Goal: Task Accomplishment & Management: Manage account settings

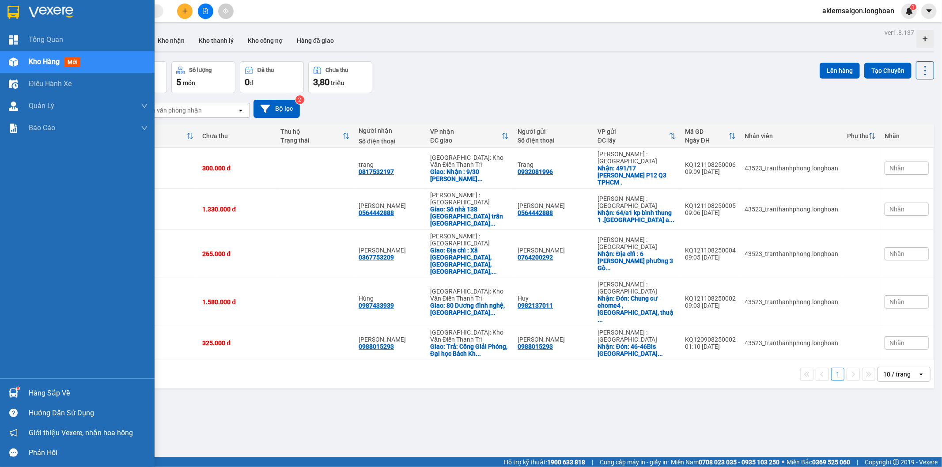
click at [10, 392] on img at bounding box center [13, 393] width 9 height 9
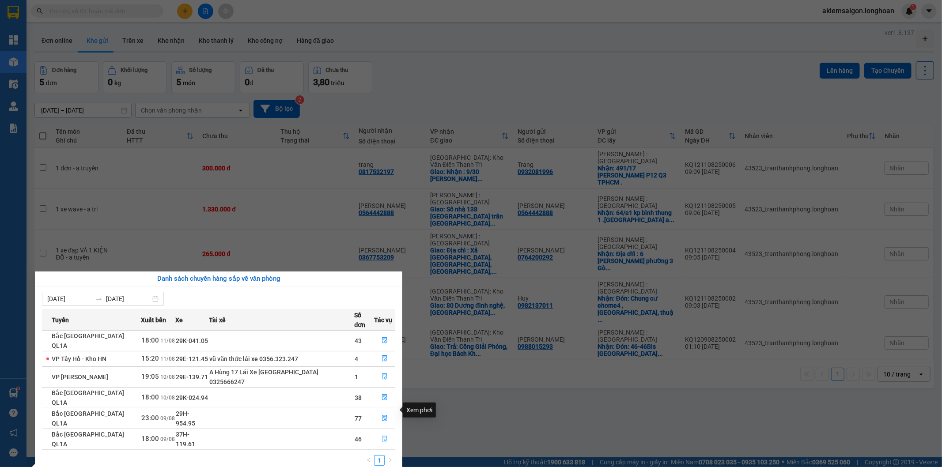
click at [382, 436] on icon "file-done" at bounding box center [384, 439] width 5 height 6
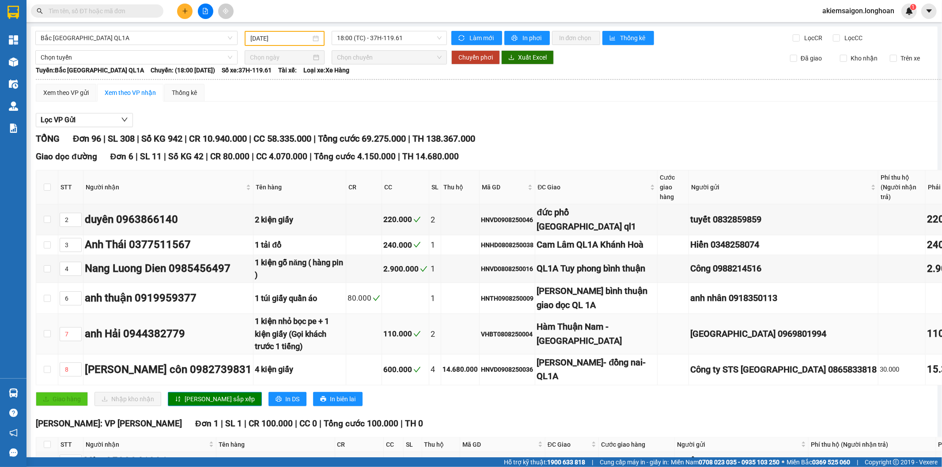
type input "[DATE]"
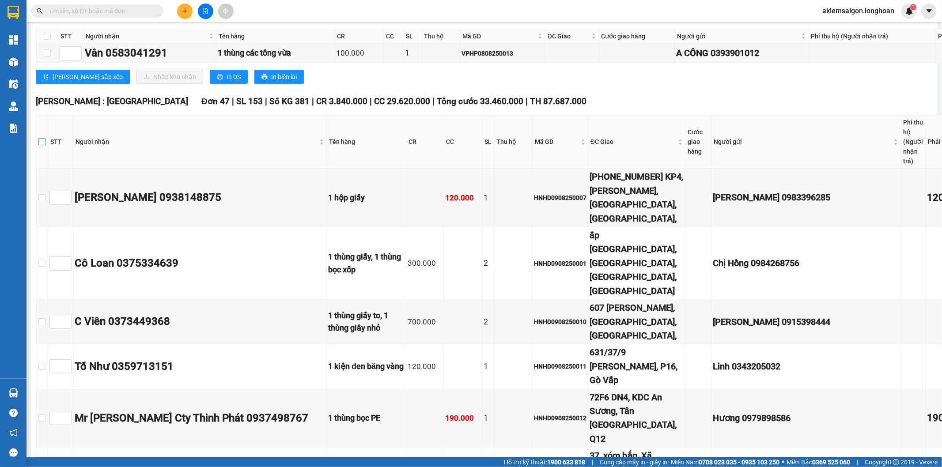
click at [45, 145] on input "checkbox" at bounding box center [41, 141] width 7 height 7
checkbox input "true"
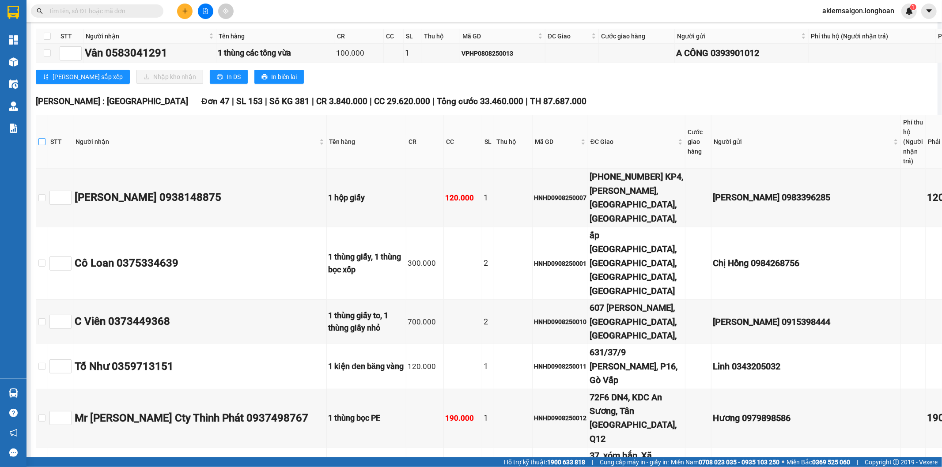
checkbox input "true"
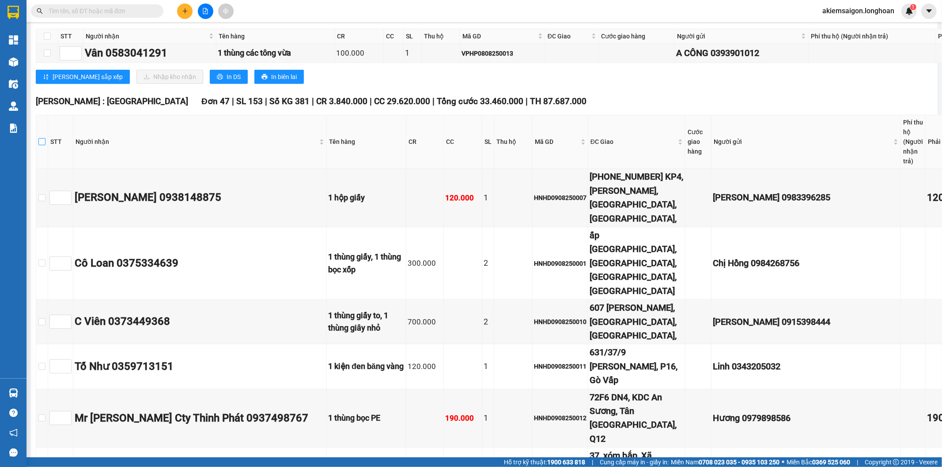
checkbox input "true"
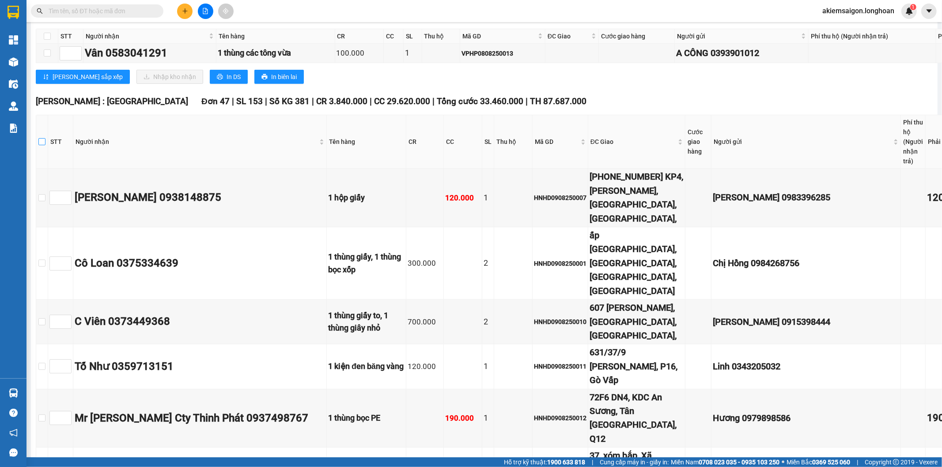
checkbox input "true"
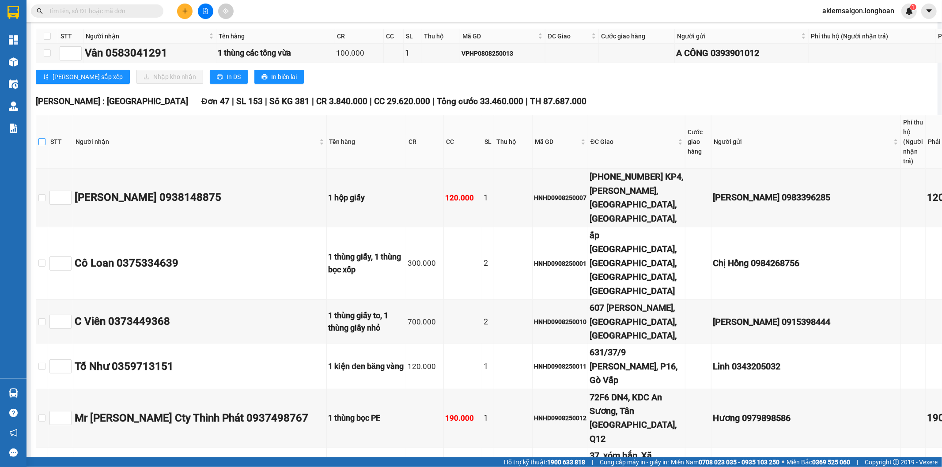
checkbox input "true"
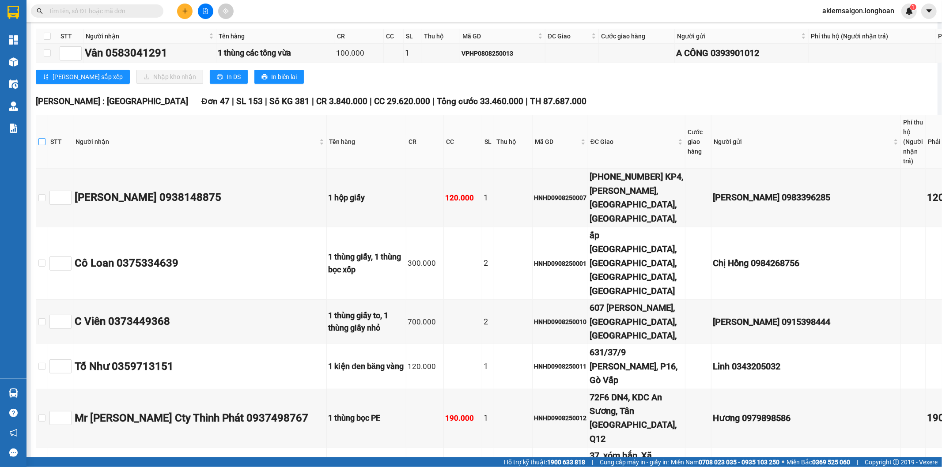
checkbox input "true"
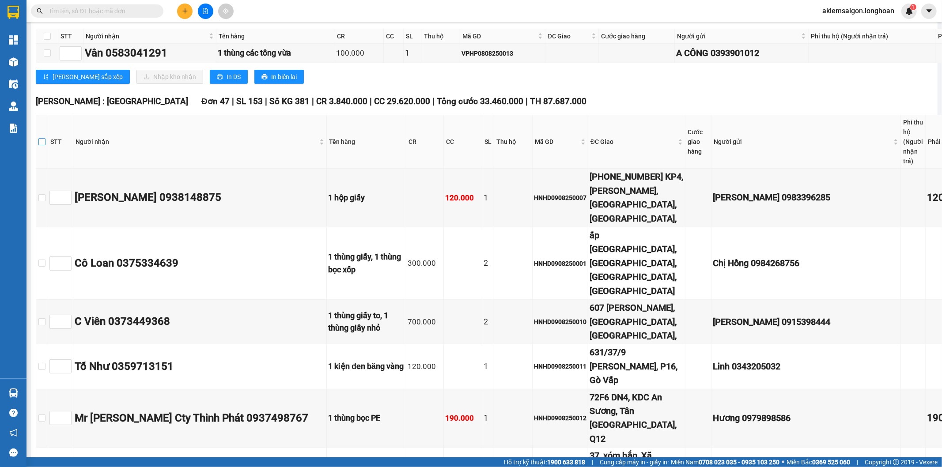
checkbox input "true"
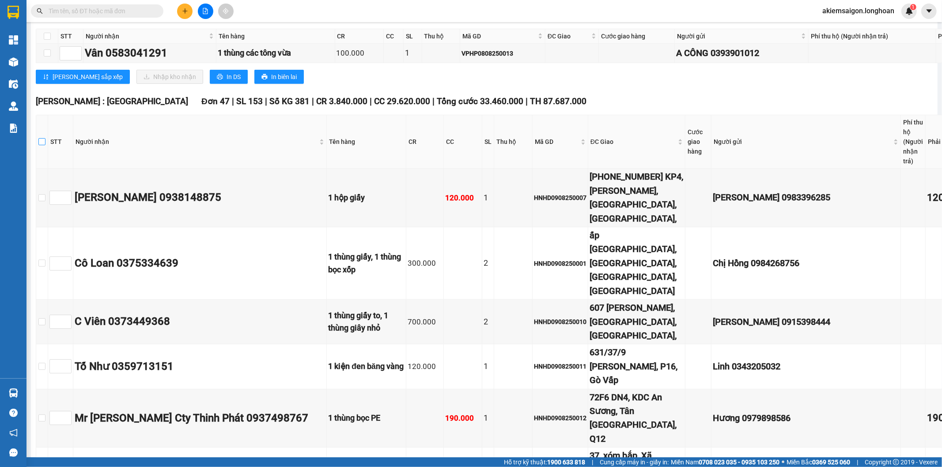
checkbox input "true"
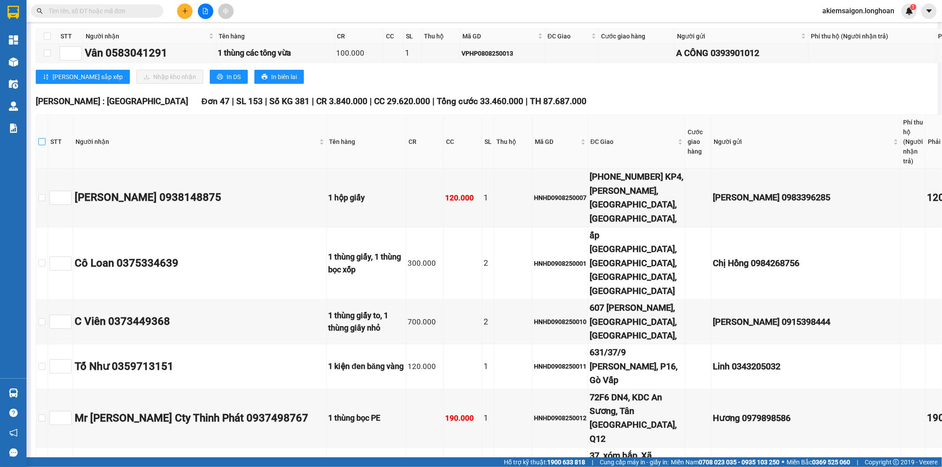
checkbox input "true"
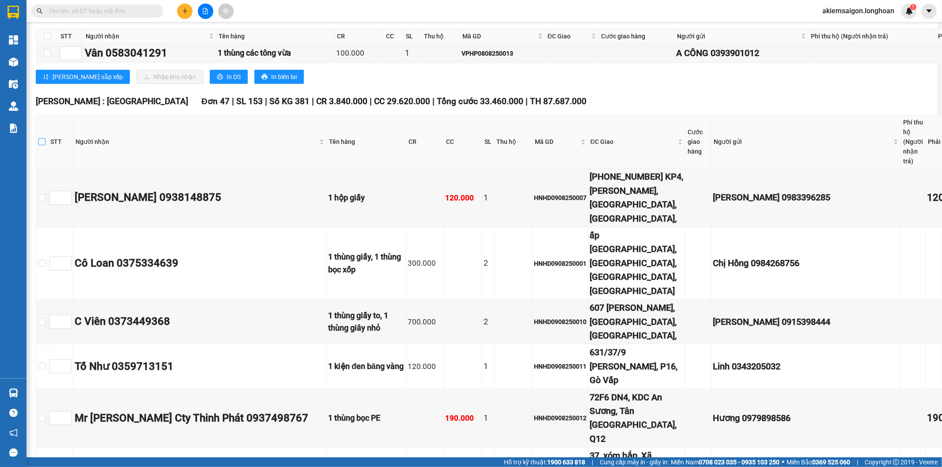
checkbox input "true"
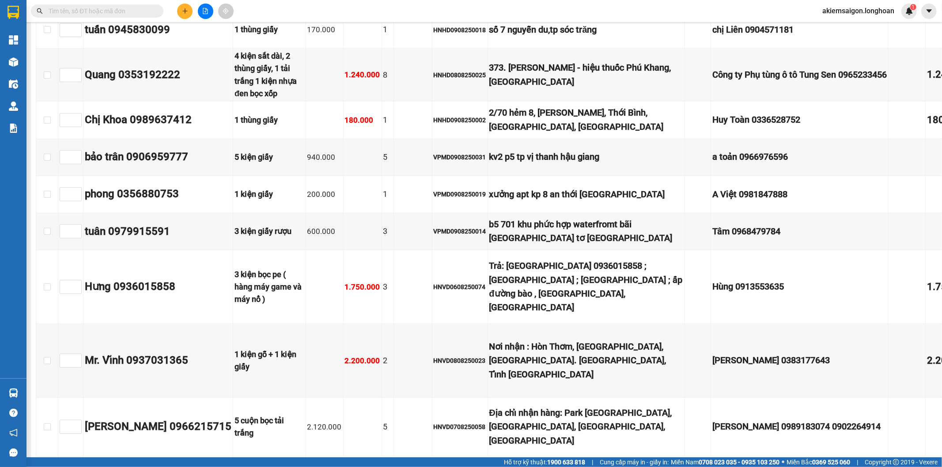
scroll to position [3519, 0]
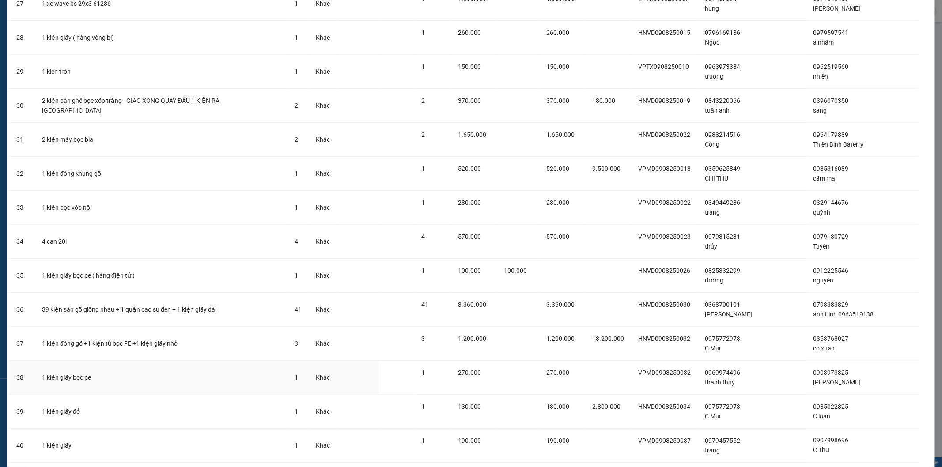
scroll to position [1237, 0]
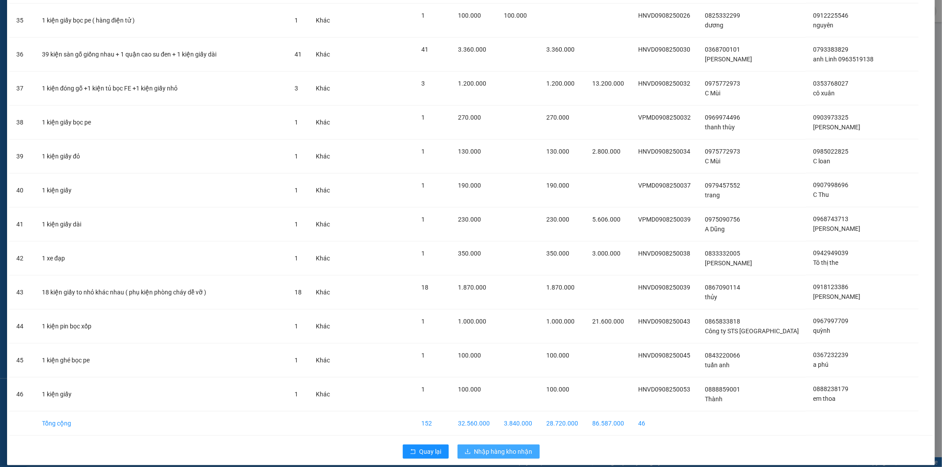
click at [484, 447] on span "Nhập hàng kho nhận" at bounding box center [504, 452] width 58 height 10
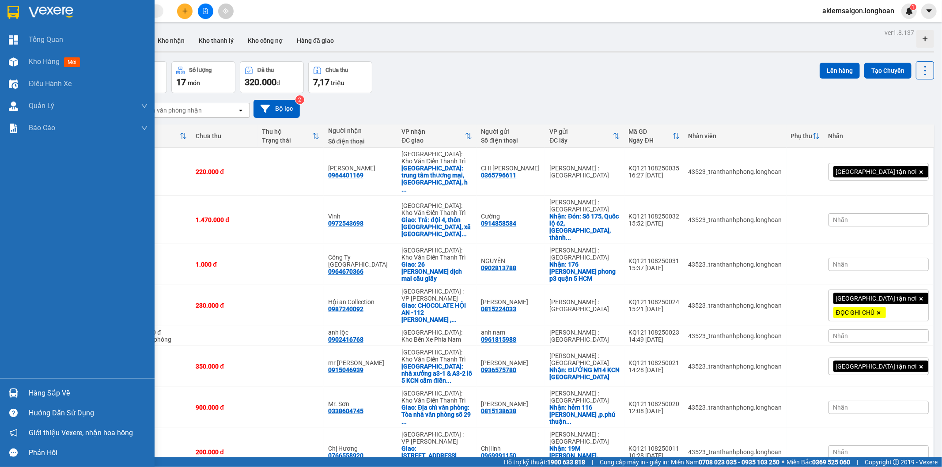
click at [11, 396] on img at bounding box center [13, 393] width 9 height 9
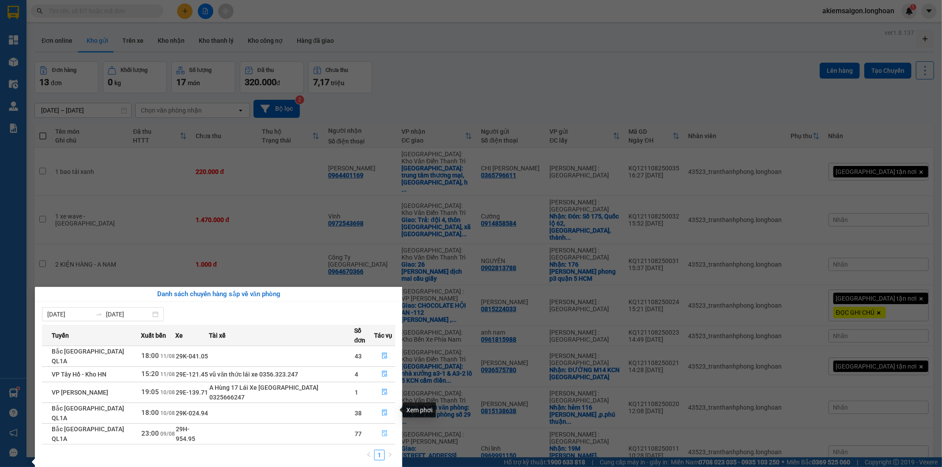
click at [382, 431] on icon "file-done" at bounding box center [384, 434] width 5 height 6
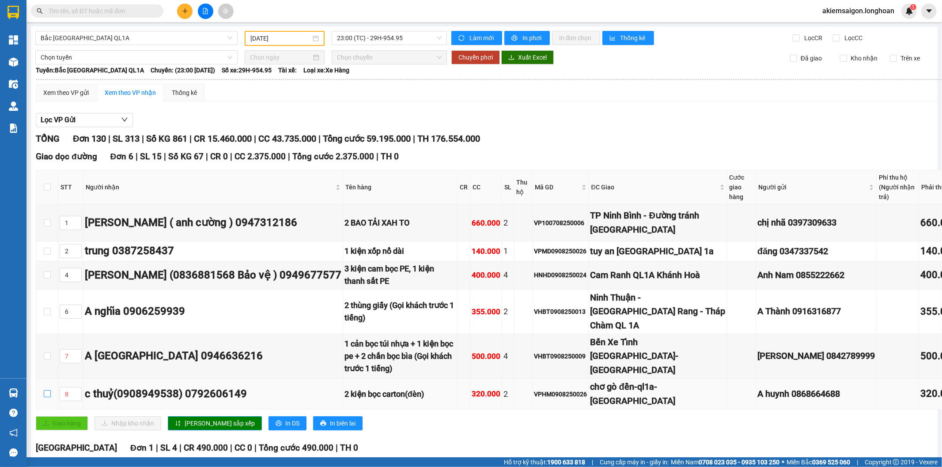
click at [45, 399] on label at bounding box center [47, 395] width 7 height 10
click at [45, 398] on input "checkbox" at bounding box center [47, 394] width 7 height 7
checkbox input "true"
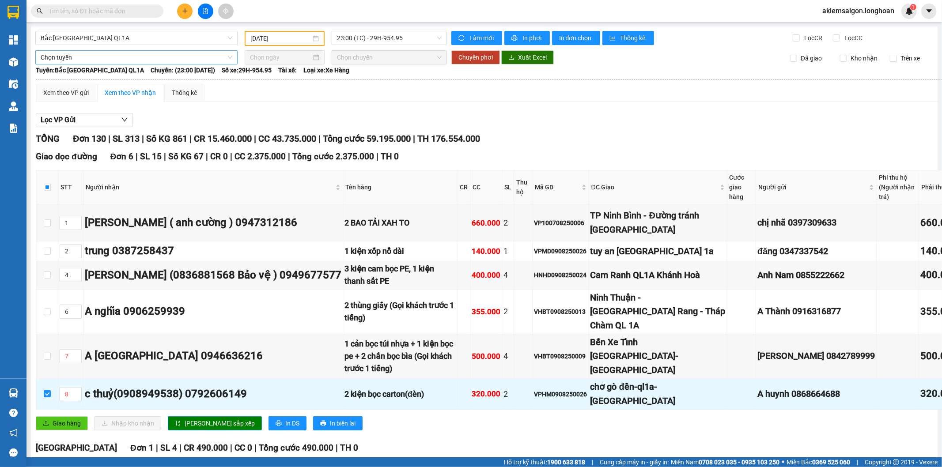
click at [106, 54] on span "Chọn tuyến" at bounding box center [137, 57] width 192 height 13
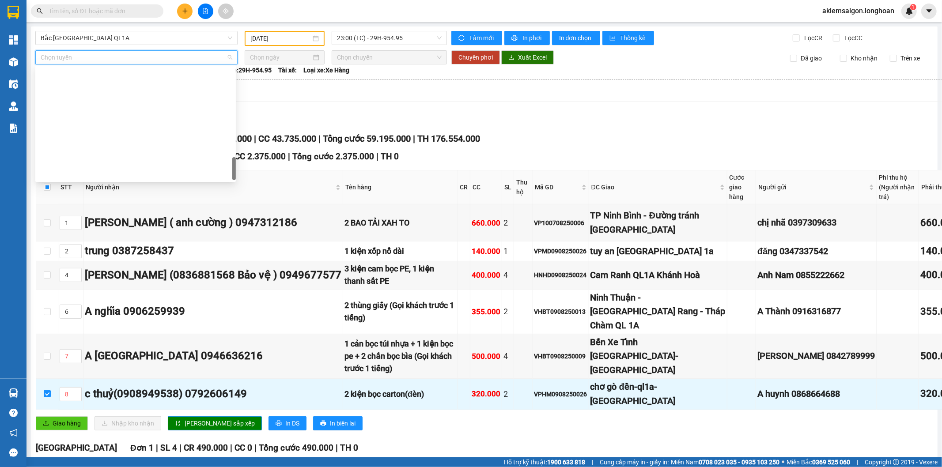
scroll to position [580, 0]
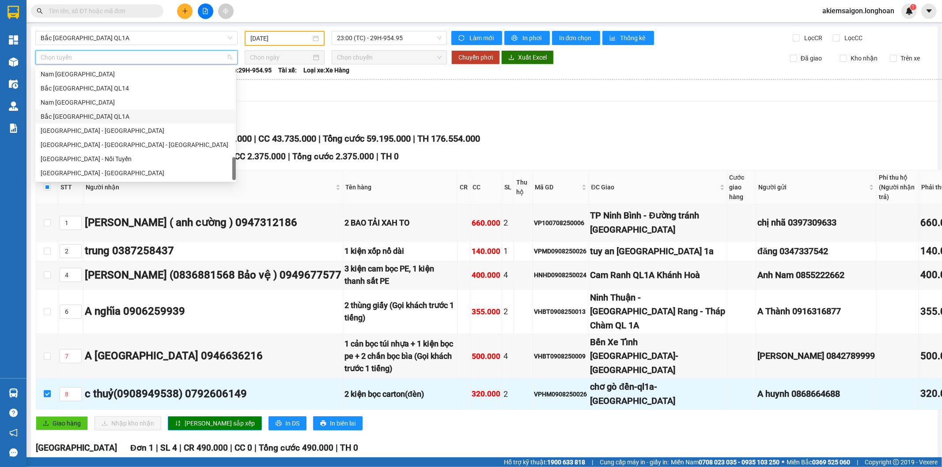
click at [90, 107] on div "Nam [GEOGRAPHIC_DATA]" at bounding box center [135, 102] width 201 height 14
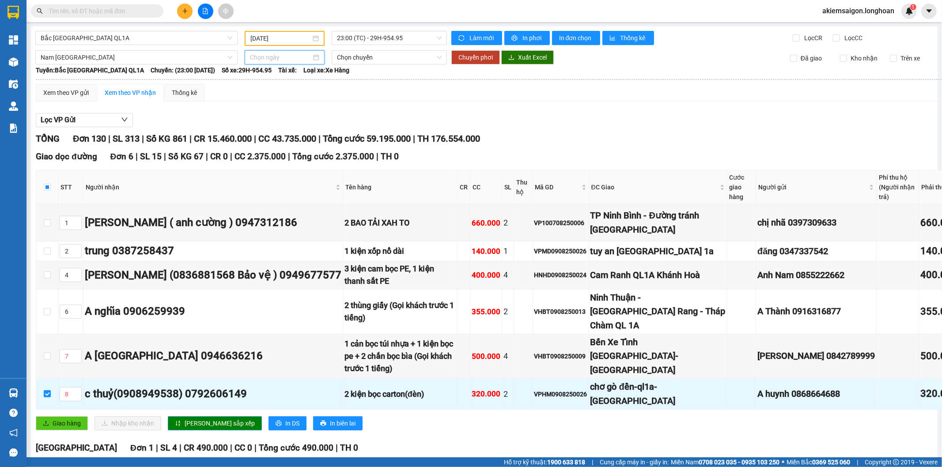
click at [273, 56] on input at bounding box center [280, 58] width 61 height 10
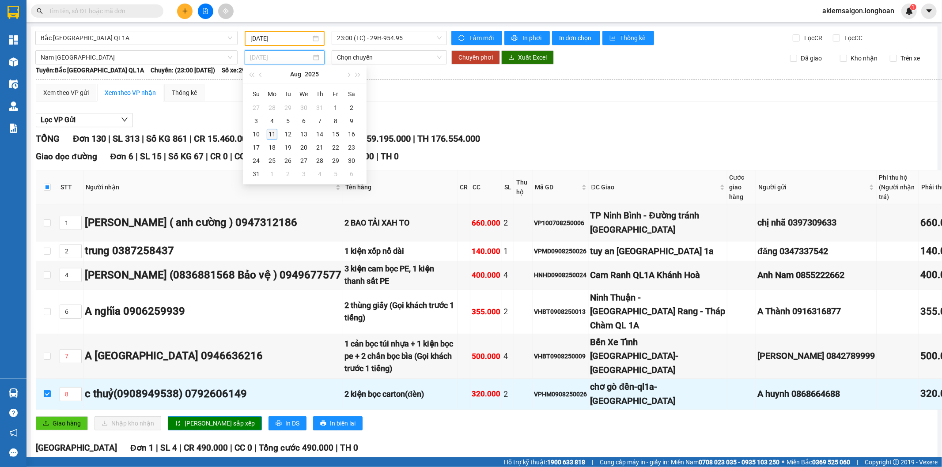
type input "[DATE]"
click at [277, 132] on div "11" at bounding box center [272, 134] width 11 height 11
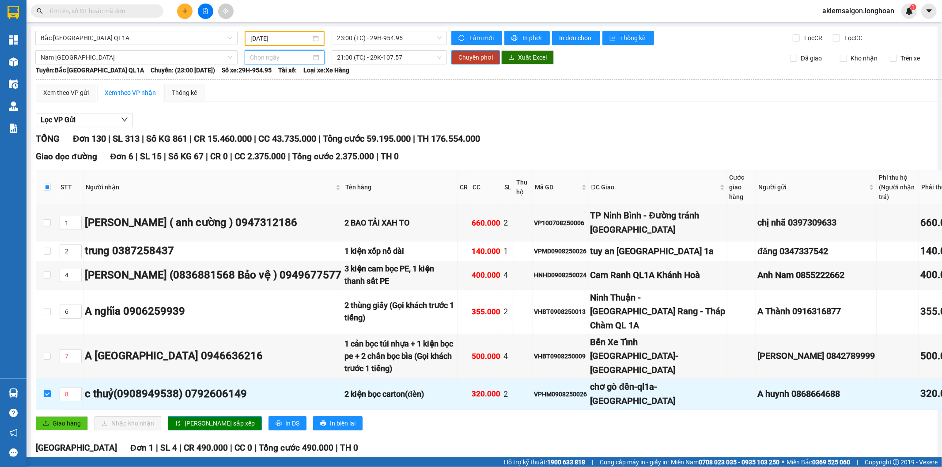
type input "[DATE]"
click at [482, 59] on span "Chuyển phơi" at bounding box center [476, 58] width 34 height 10
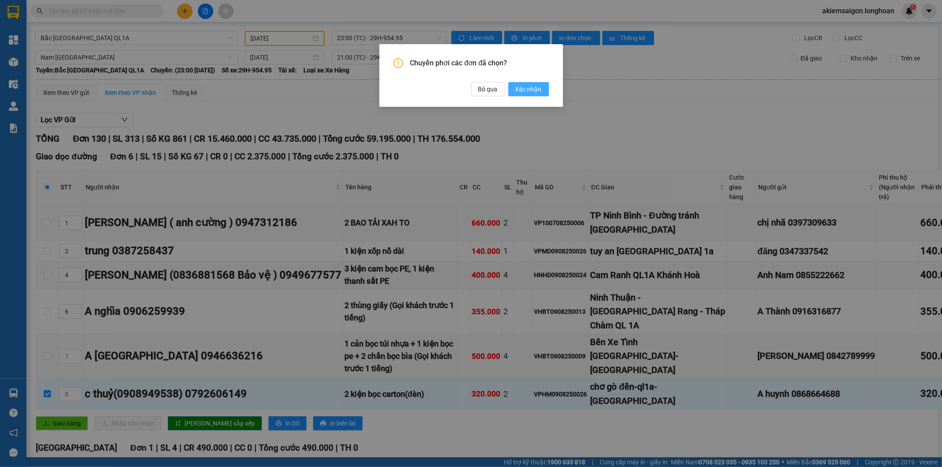
click at [529, 91] on span "Xác nhận" at bounding box center [529, 89] width 27 height 10
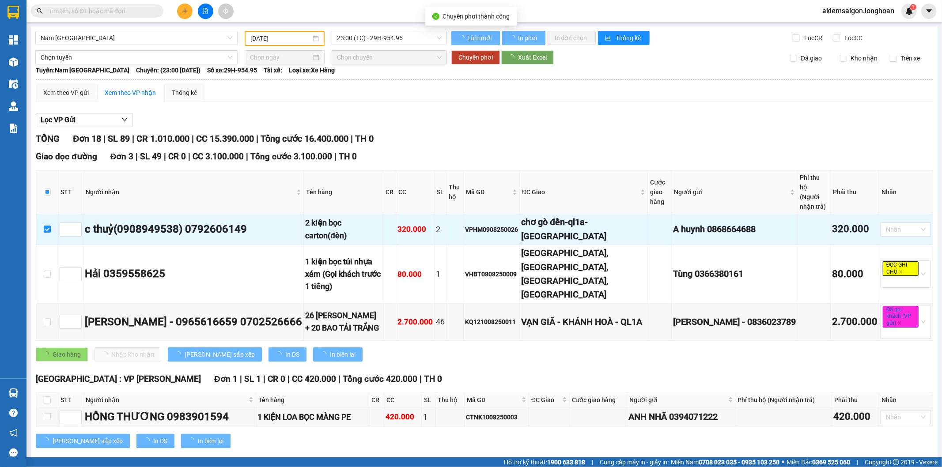
checkbox input "false"
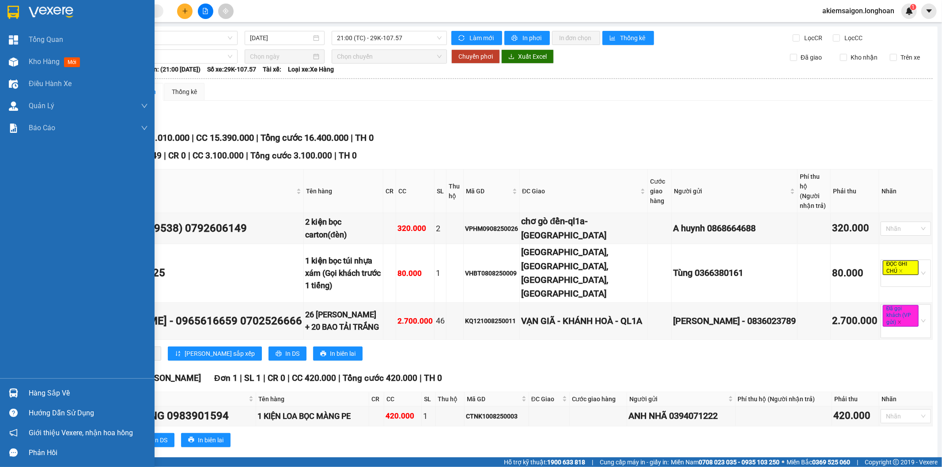
click at [15, 392] on img at bounding box center [13, 393] width 9 height 9
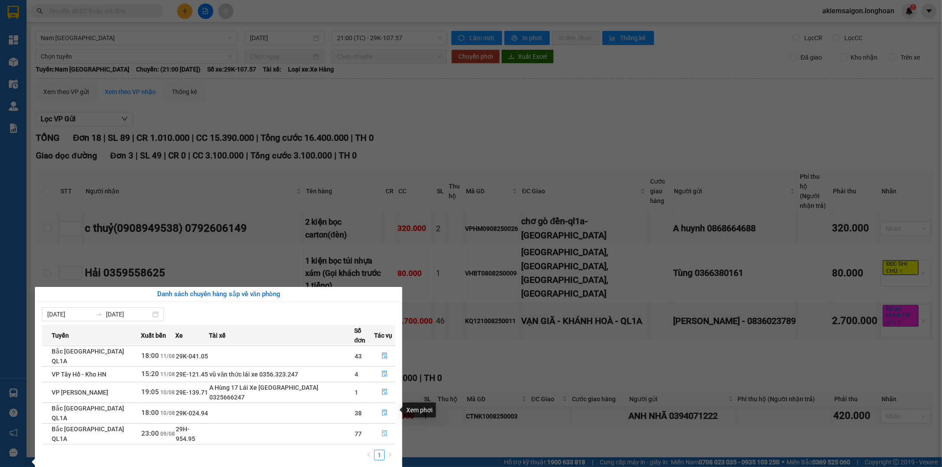
click at [382, 431] on icon "file-done" at bounding box center [385, 434] width 6 height 6
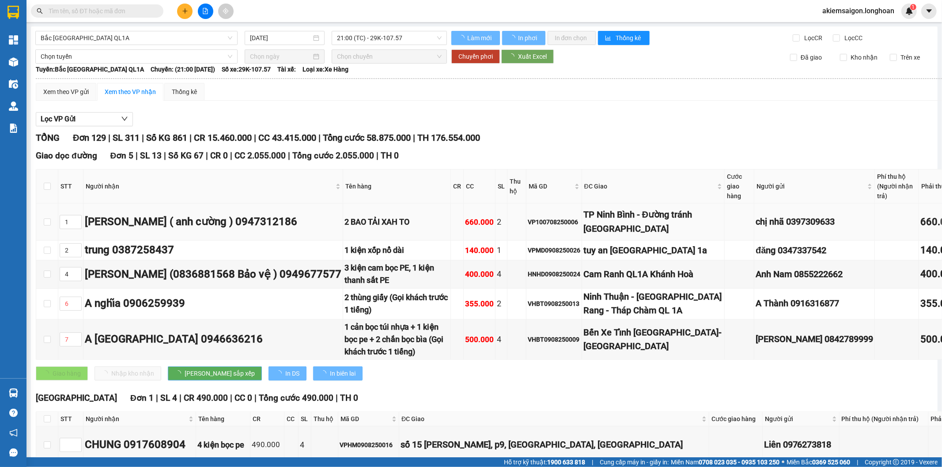
type input "[DATE]"
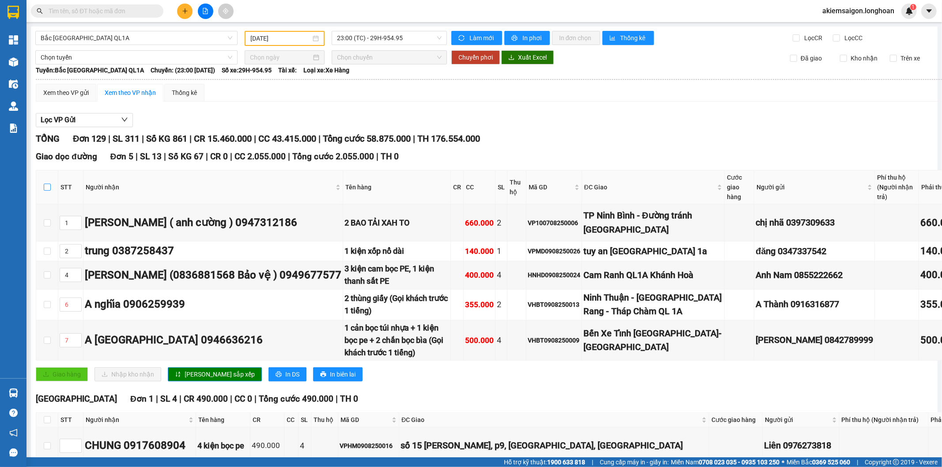
click at [48, 188] on input "checkbox" at bounding box center [47, 187] width 7 height 7
checkbox input "true"
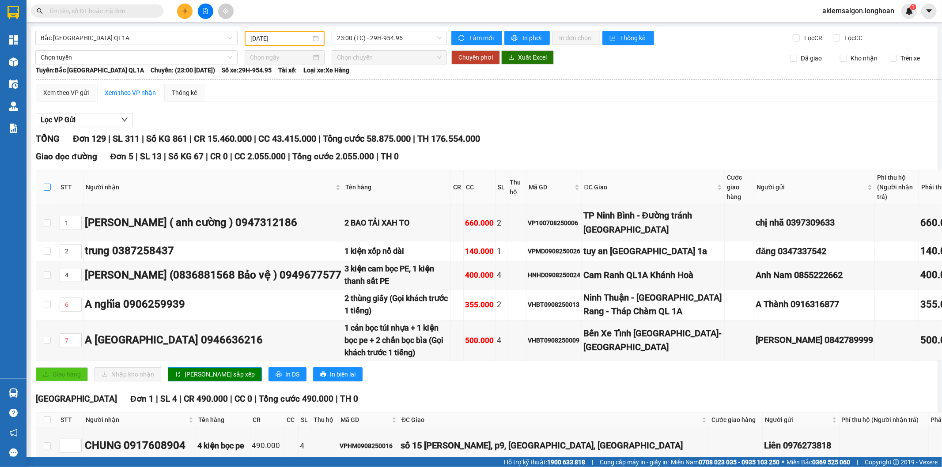
checkbox input "true"
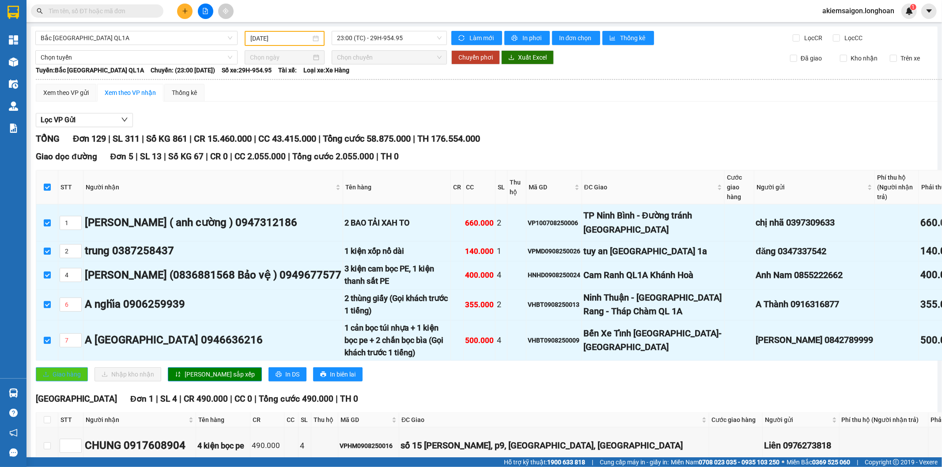
click at [65, 382] on button "Giao hàng" at bounding box center [62, 375] width 52 height 14
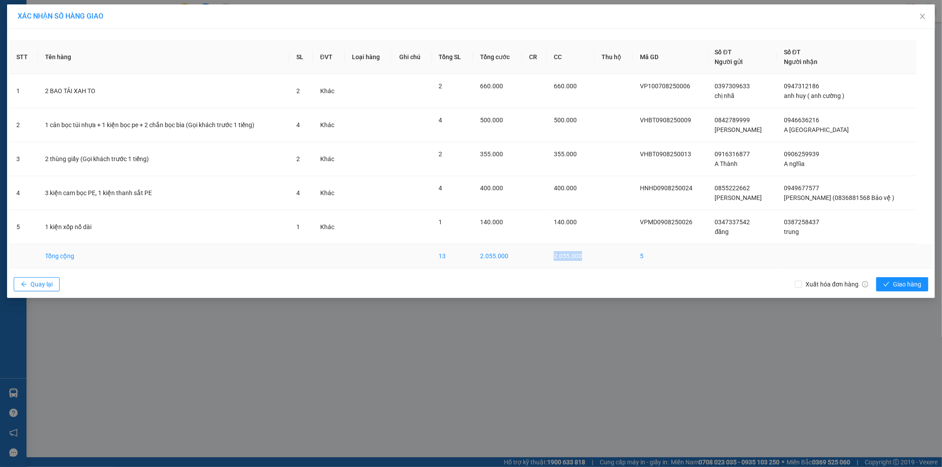
drag, startPoint x: 565, startPoint y: 258, endPoint x: 630, endPoint y: 266, distance: 65.5
click at [630, 266] on tr "Tổng cộng 13 2.055.000 2.055.000 5" at bounding box center [471, 256] width 924 height 24
click at [893, 285] on button "Giao hàng" at bounding box center [903, 284] width 52 height 14
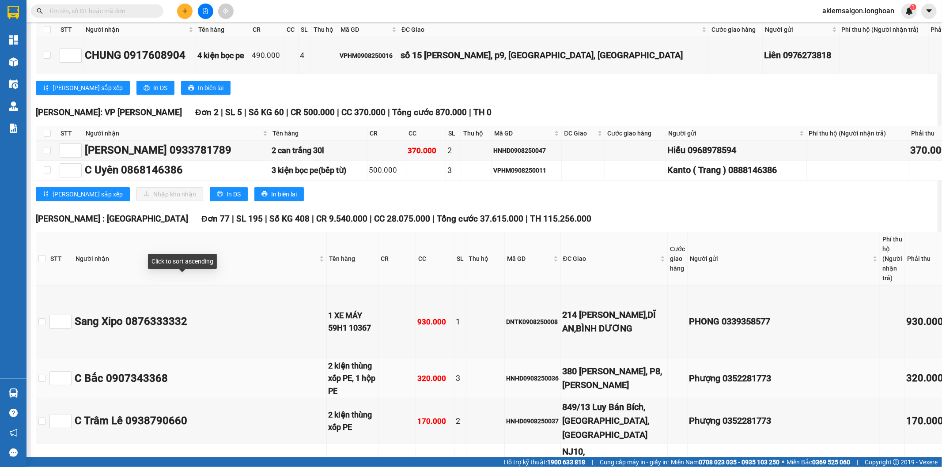
scroll to position [491, 0]
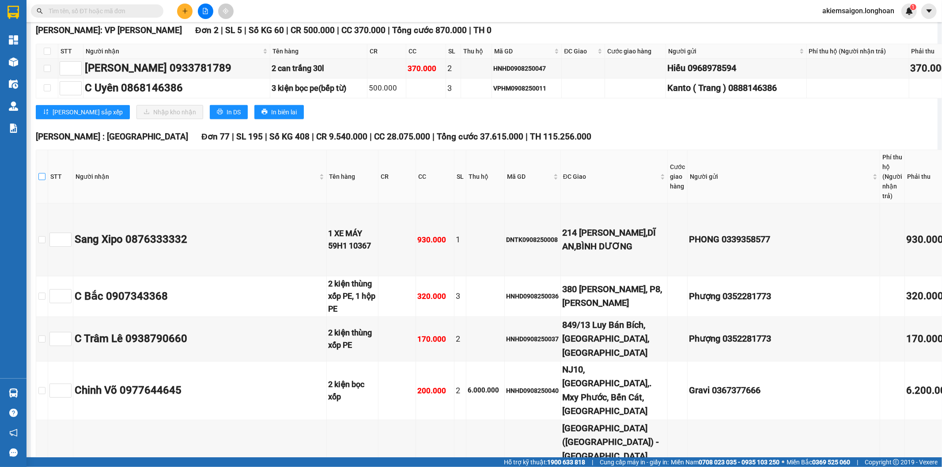
click at [46, 180] on input "checkbox" at bounding box center [41, 176] width 7 height 7
checkbox input "true"
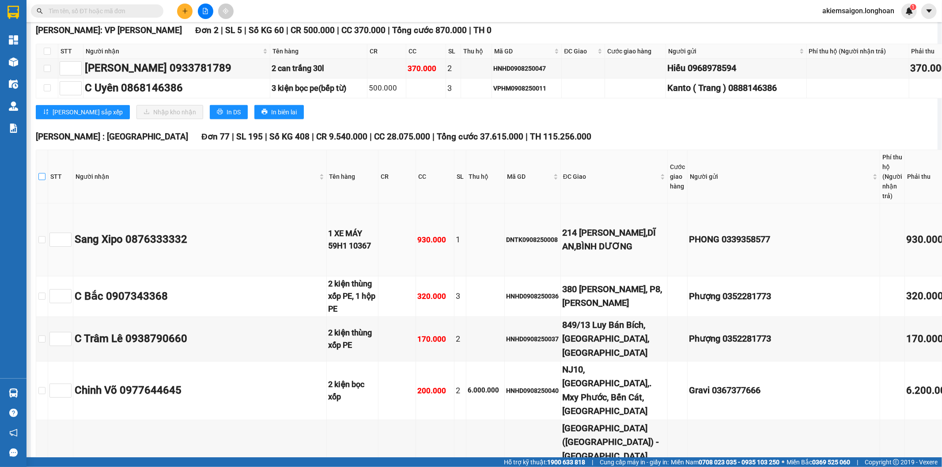
checkbox input "true"
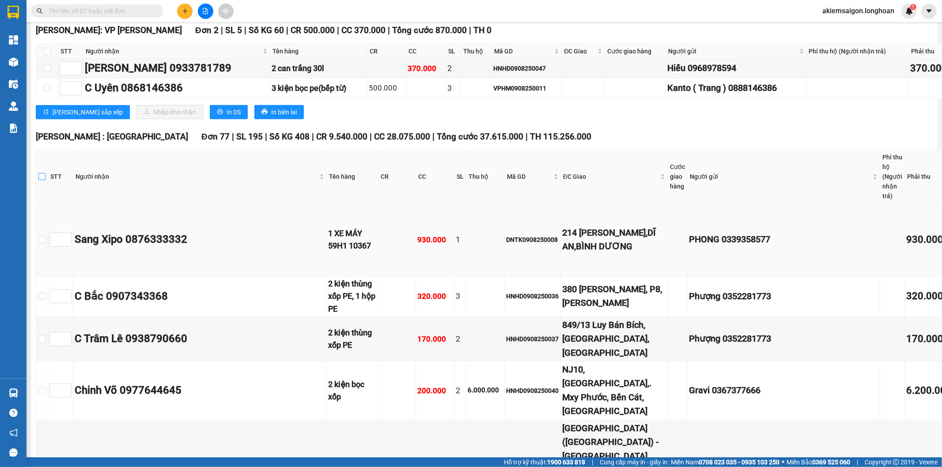
checkbox input "true"
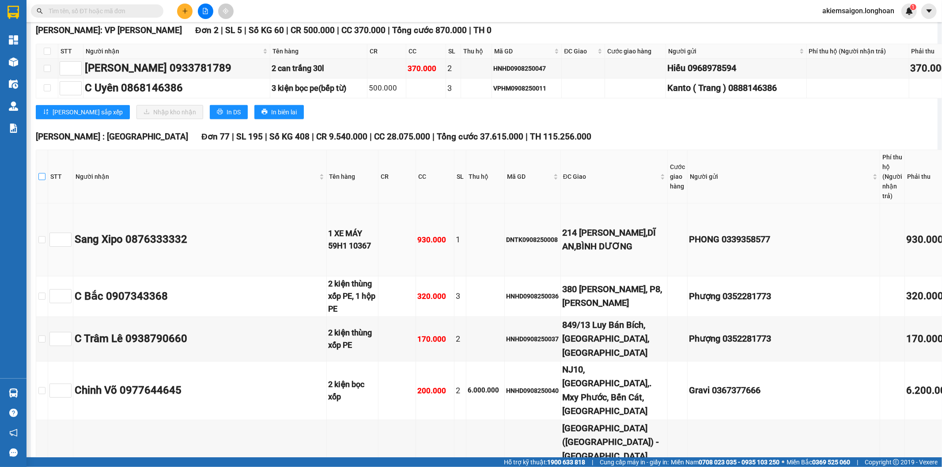
checkbox input "true"
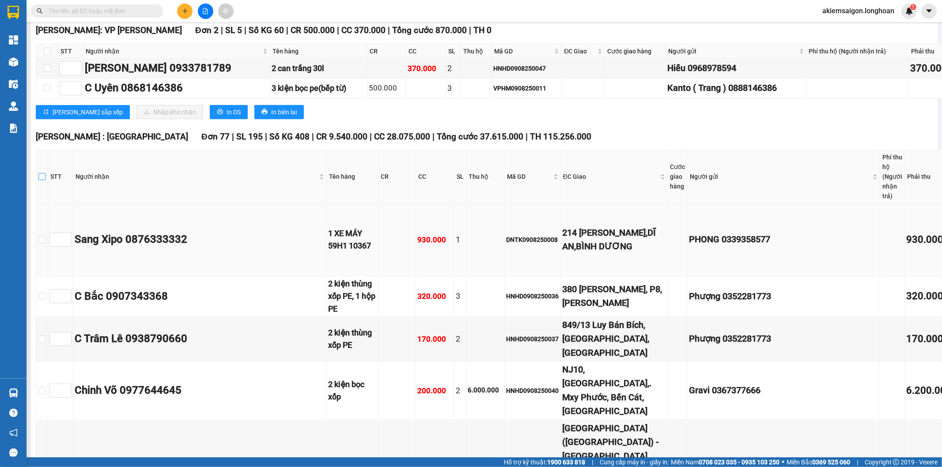
checkbox input "true"
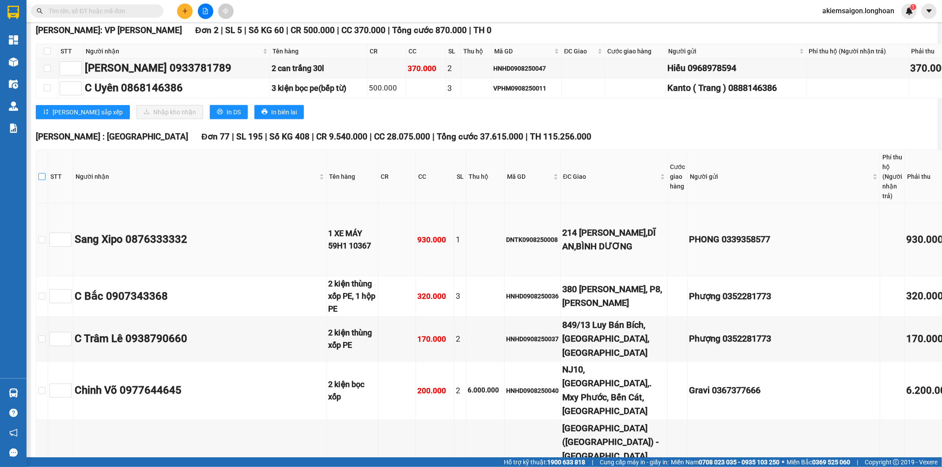
checkbox input "true"
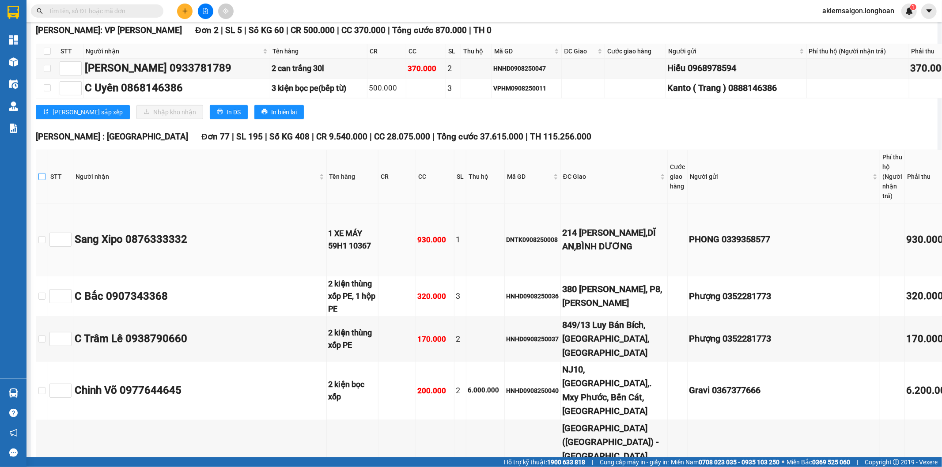
checkbox input "true"
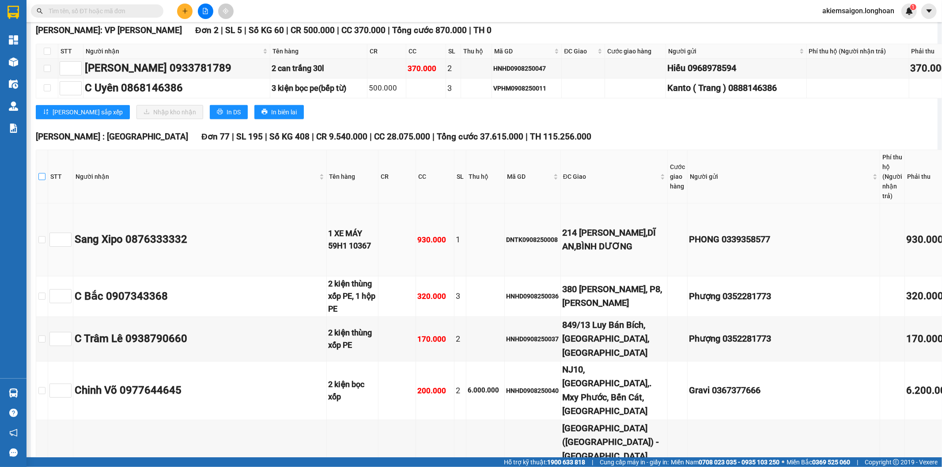
checkbox input "true"
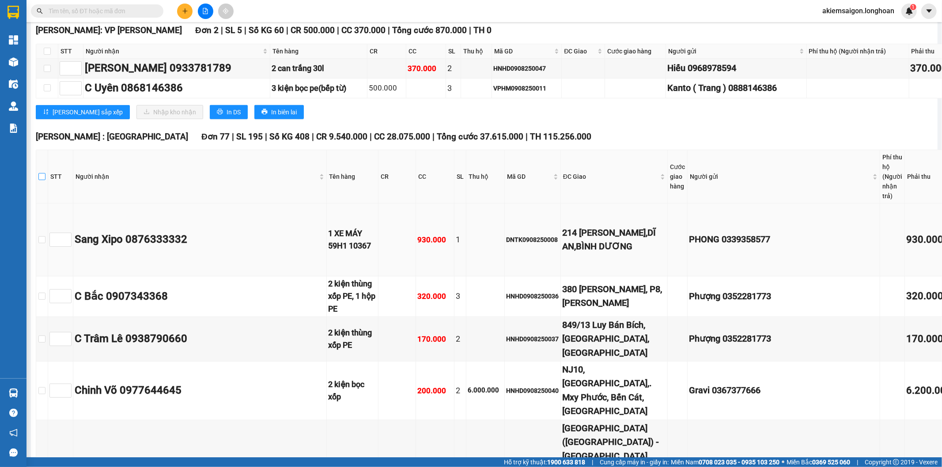
checkbox input "true"
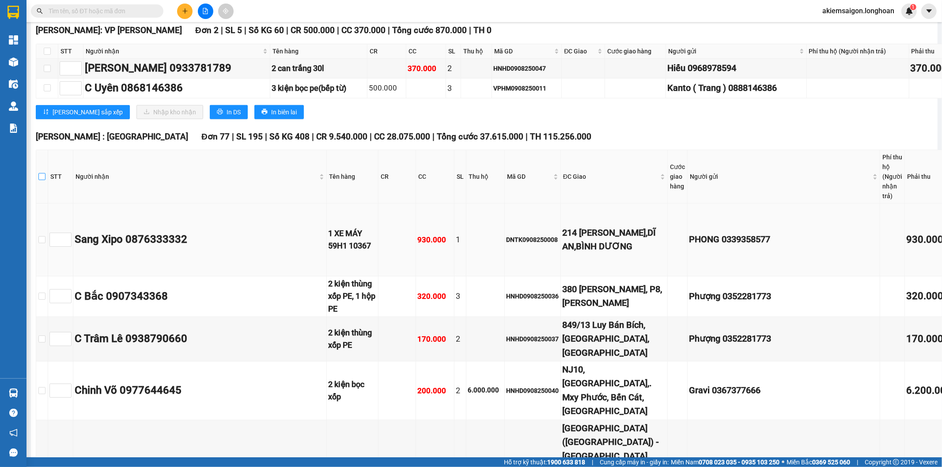
checkbox input "true"
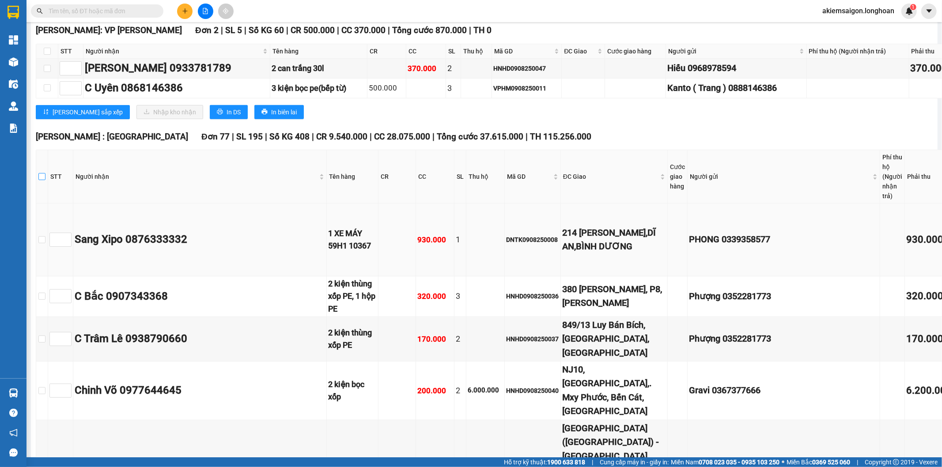
checkbox input "true"
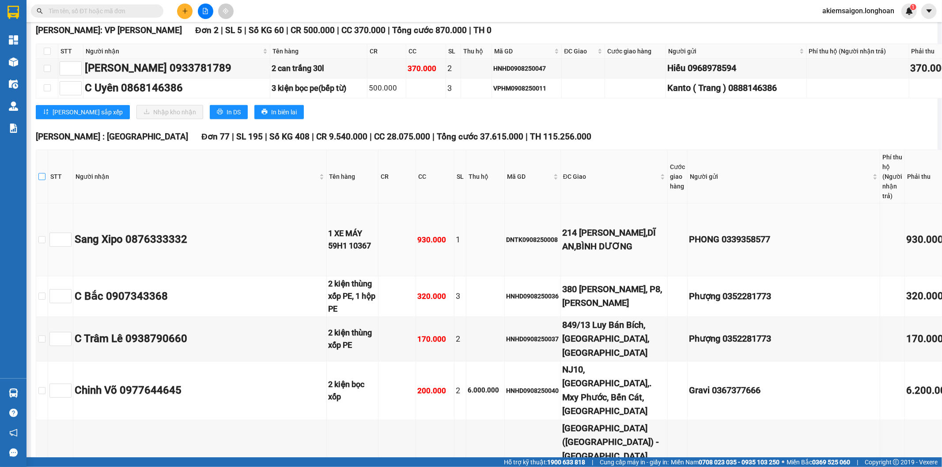
checkbox input "true"
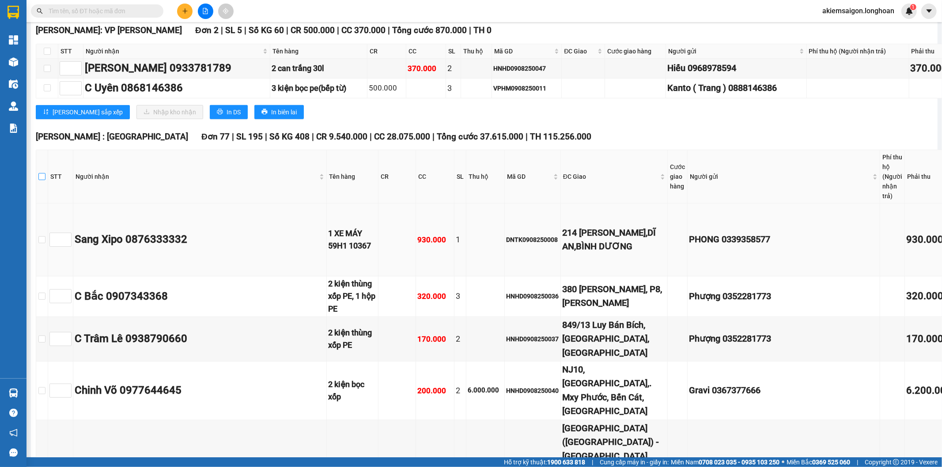
checkbox input "true"
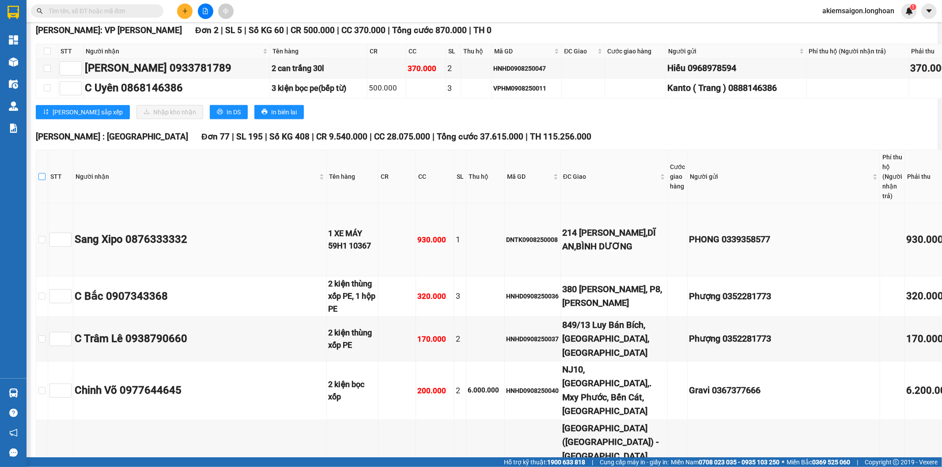
checkbox input "true"
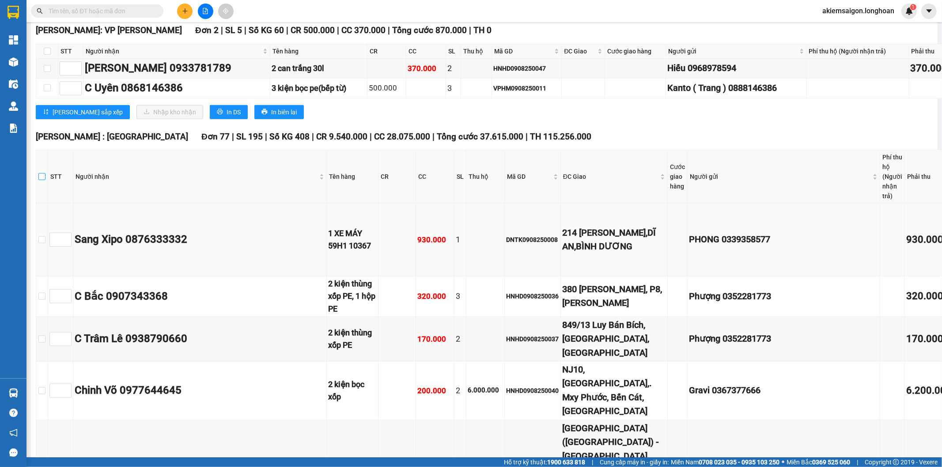
checkbox input "true"
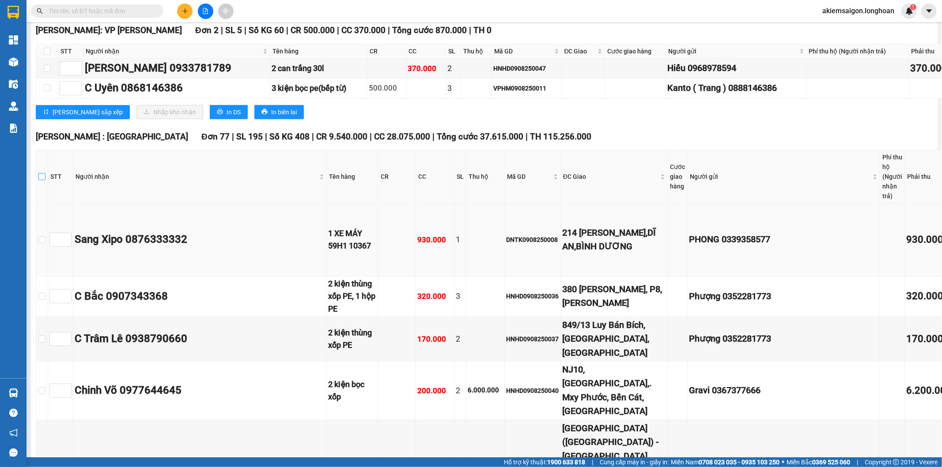
checkbox input "true"
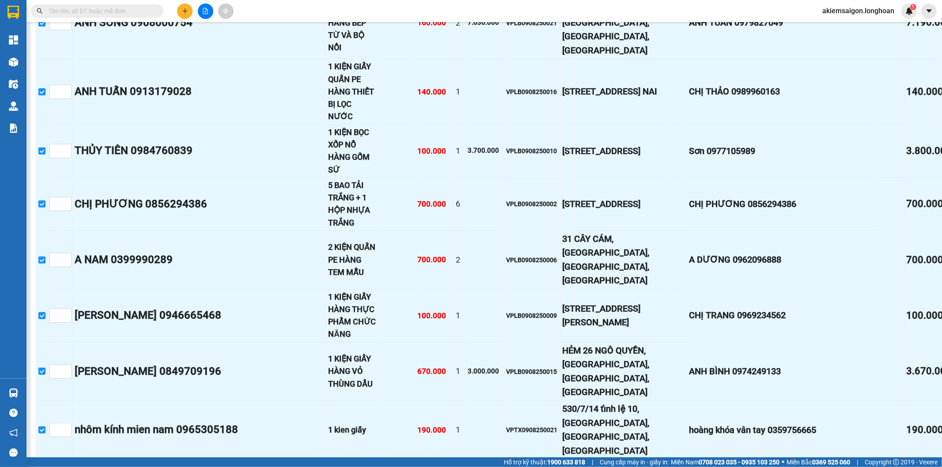
scroll to position [4173, 0]
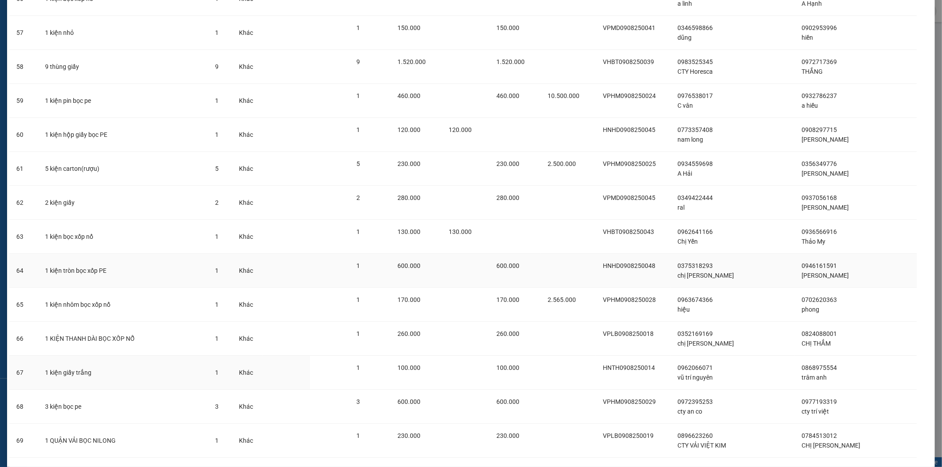
scroll to position [2292, 0]
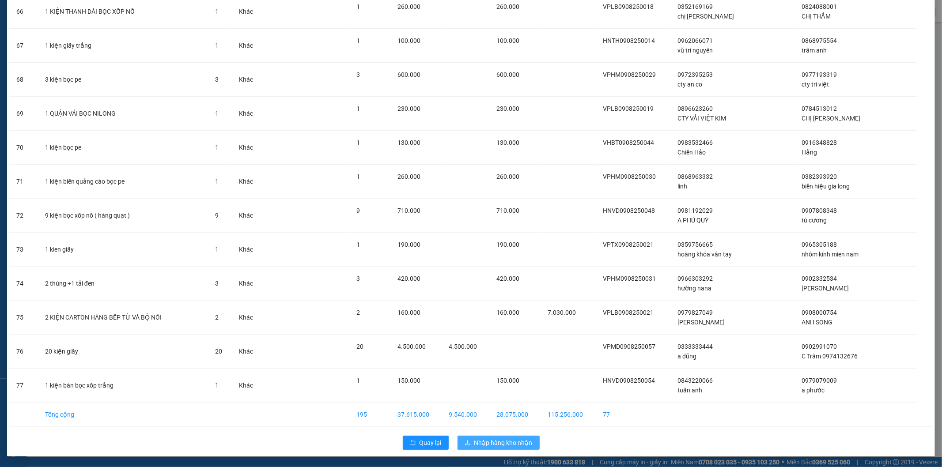
click at [507, 442] on span "Nhập hàng kho nhận" at bounding box center [504, 443] width 58 height 10
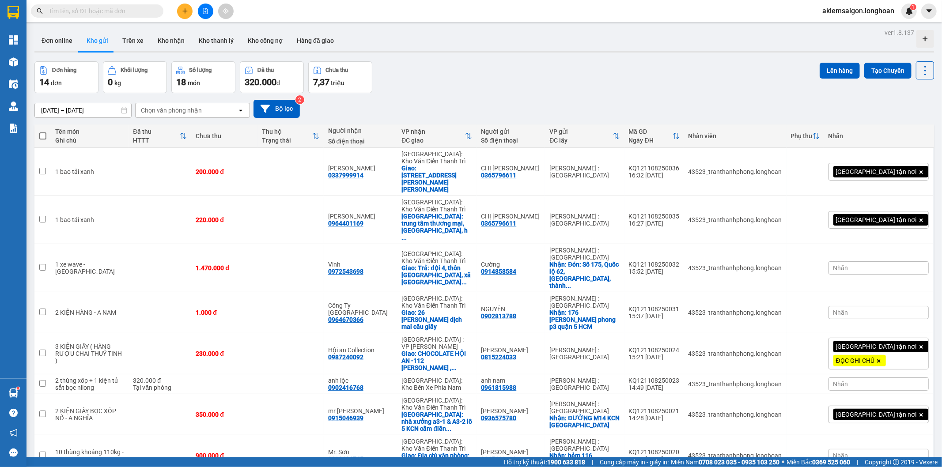
click at [514, 76] on div "Đơn hàng 14 đơn Khối lượng 0 kg Số lượng 18 món Đã thu 320.000 đ Chưa thu 7,37 …" at bounding box center [484, 77] width 900 height 32
click at [205, 12] on icon "file-add" at bounding box center [205, 11] width 6 height 6
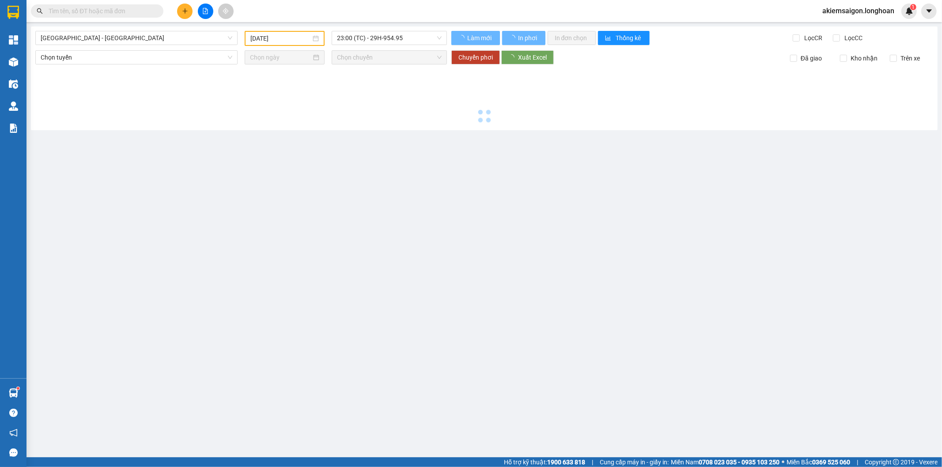
type input "[DATE]"
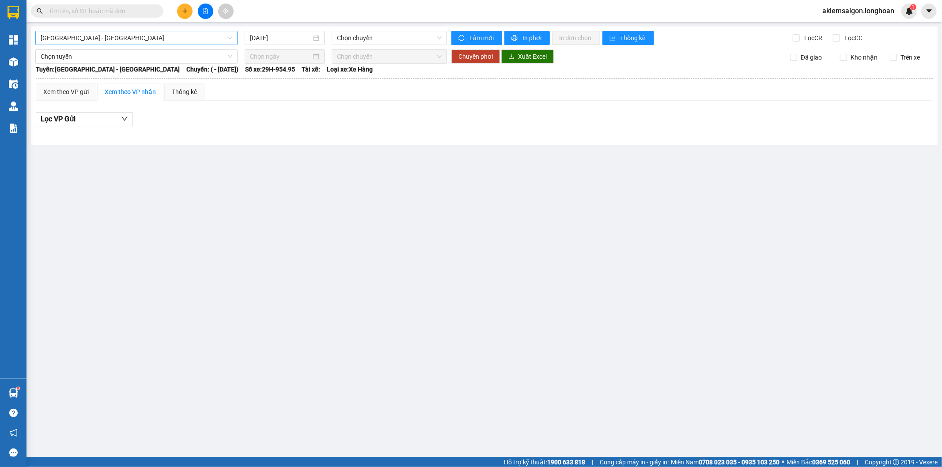
click at [132, 37] on span "[GEOGRAPHIC_DATA] - [GEOGRAPHIC_DATA]" at bounding box center [137, 37] width 192 height 13
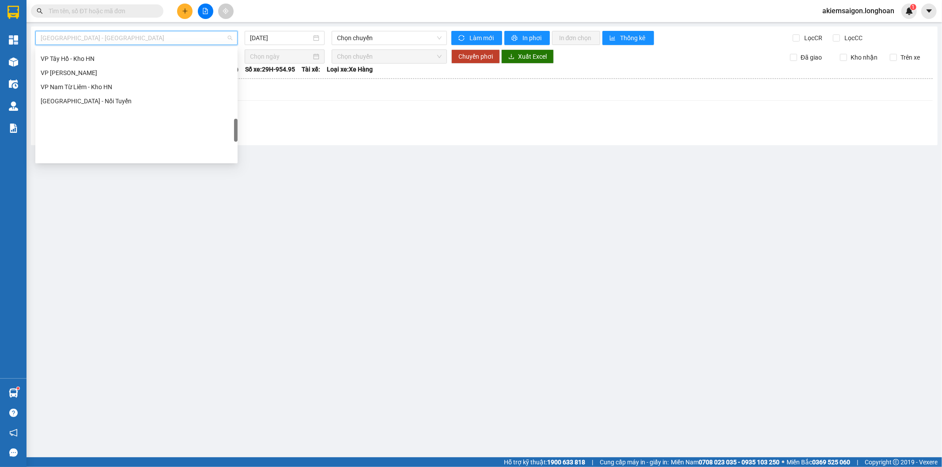
scroll to position [580, 0]
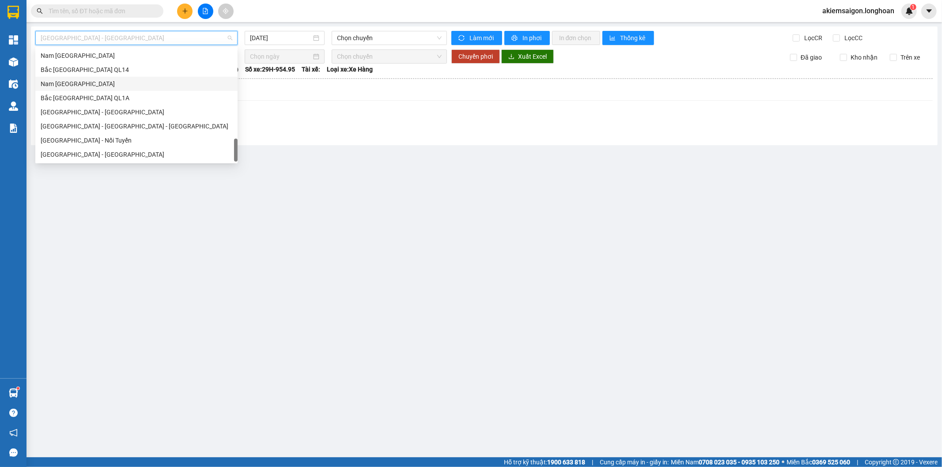
click at [107, 87] on div "Nam [GEOGRAPHIC_DATA]" at bounding box center [137, 84] width 192 height 10
type input "[DATE]"
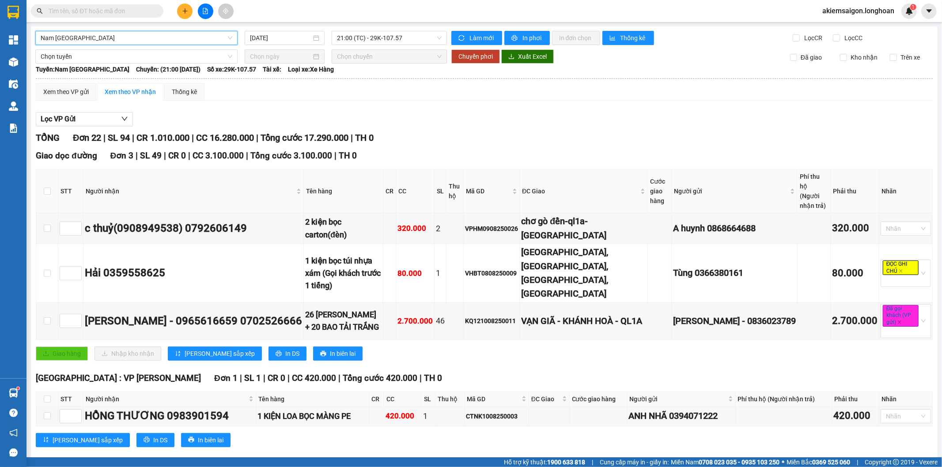
click at [422, 140] on div "TỔNG Đơn 22 | SL 94 | CR 1.010.000 | CC 16.280.000 | Tổng cước 17.290.000 | TH 0" at bounding box center [484, 138] width 897 height 14
drag, startPoint x: 443, startPoint y: 132, endPoint x: 433, endPoint y: 129, distance: 9.8
click at [441, 132] on div "TỔNG Đơn 22 | SL 94 | CR 1.010.000 | CC 16.280.000 | Tổng cước 17.290.000 | TH 0" at bounding box center [484, 138] width 897 height 14
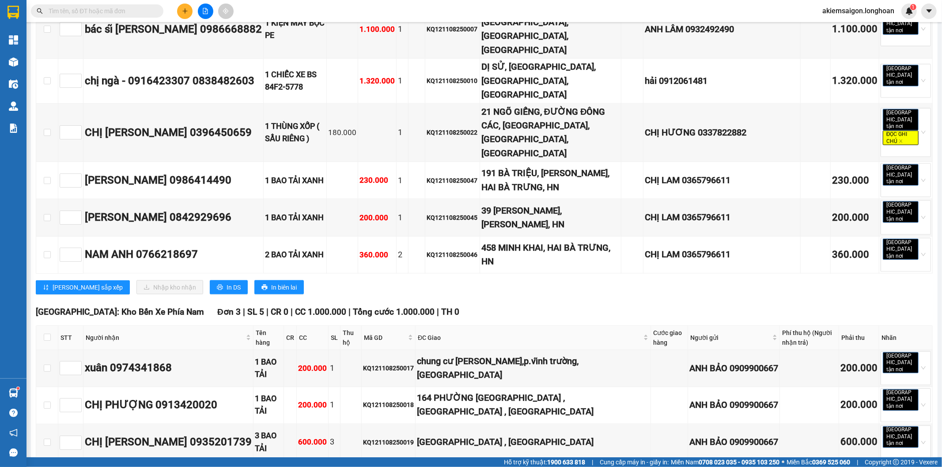
scroll to position [611, 0]
